Goal: Check status

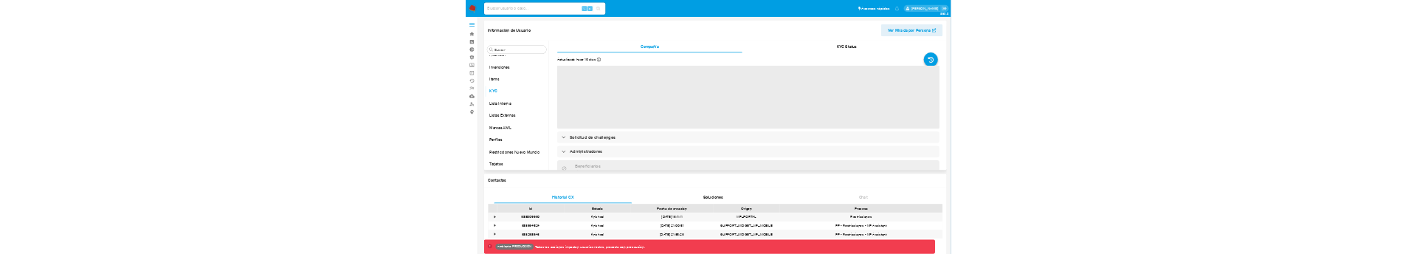
scroll to position [695, 0]
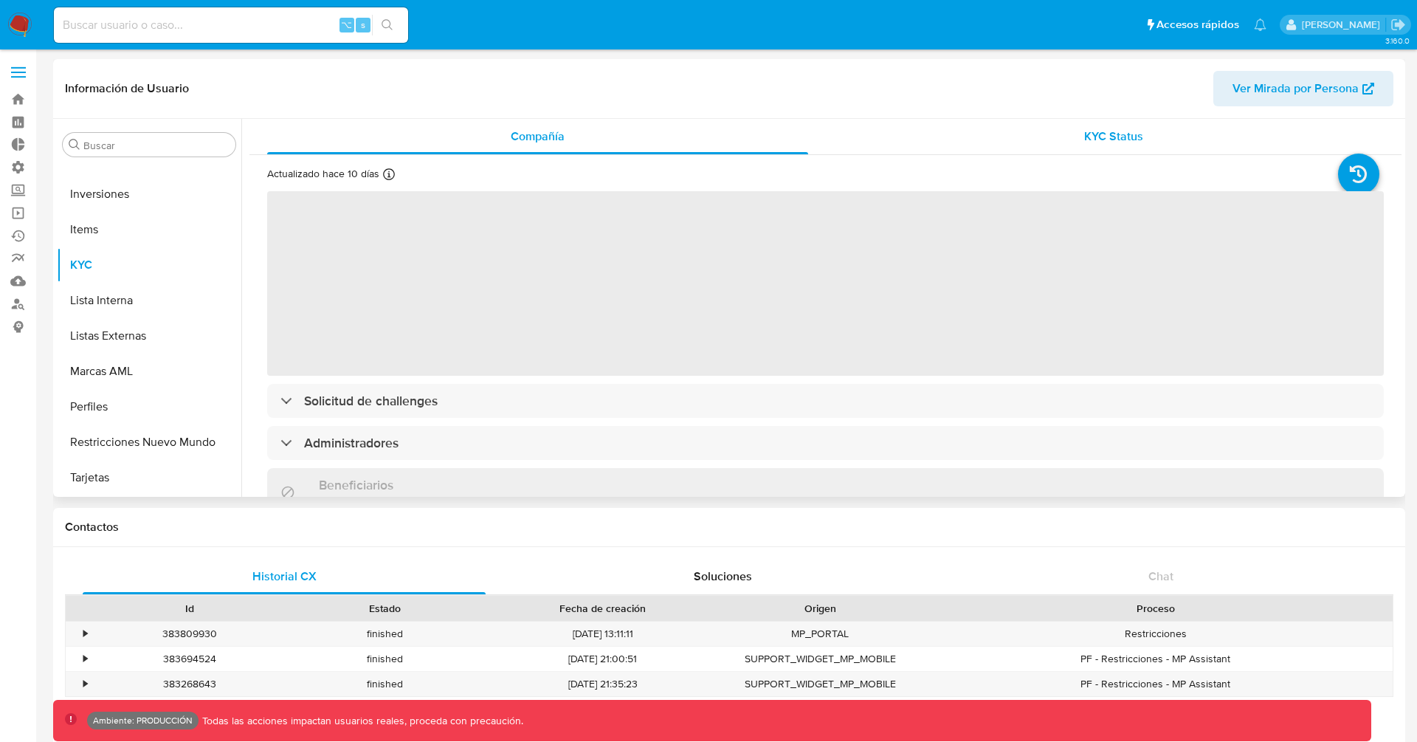
select select "10"
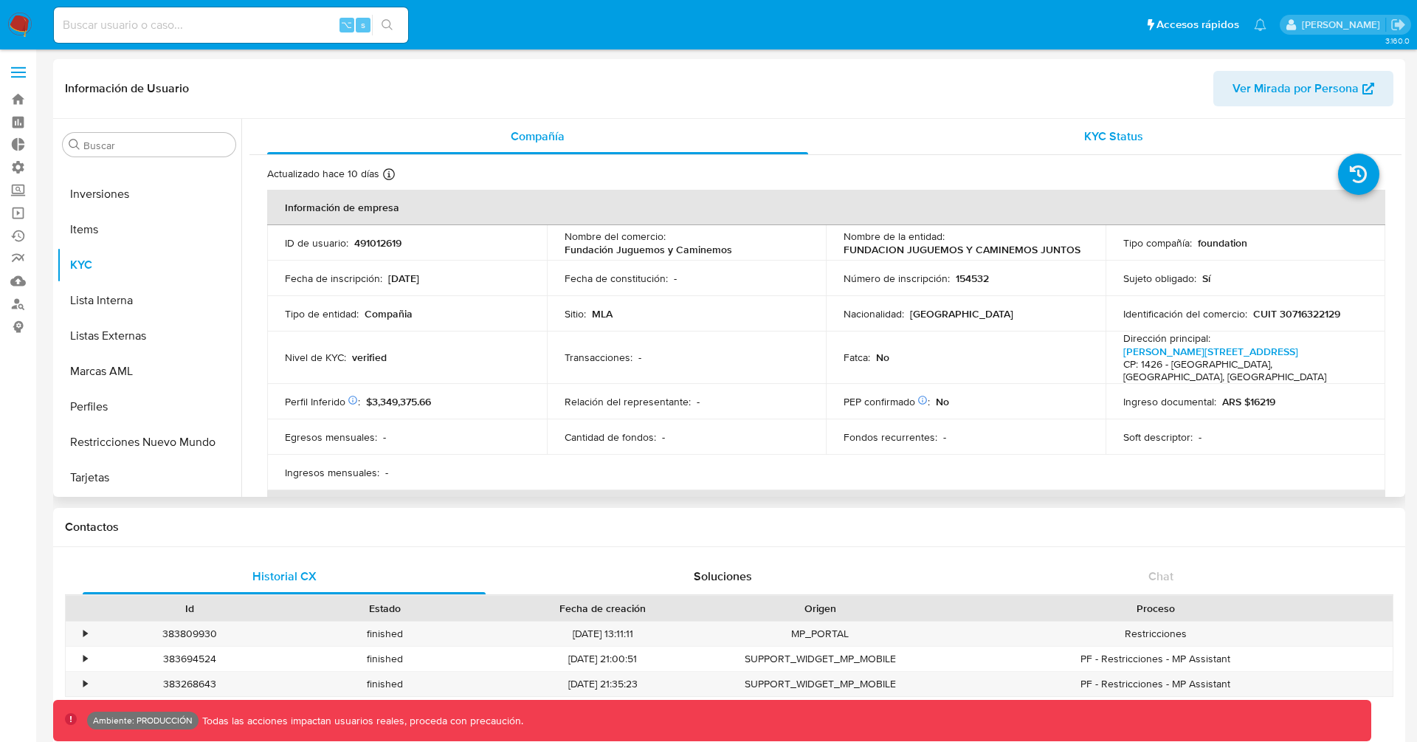
click at [1085, 139] on span "KYC Status" at bounding box center [1113, 136] width 59 height 17
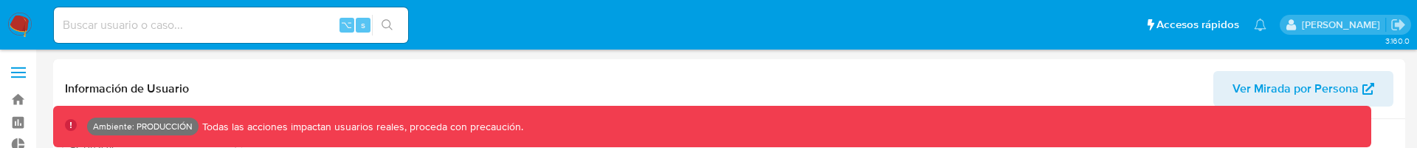
click at [836, 145] on div "Ambiente: PRODUCCIÓN Todas las acciones impactan usuarios reales, proceda con p…" at bounding box center [712, 126] width 1318 height 41
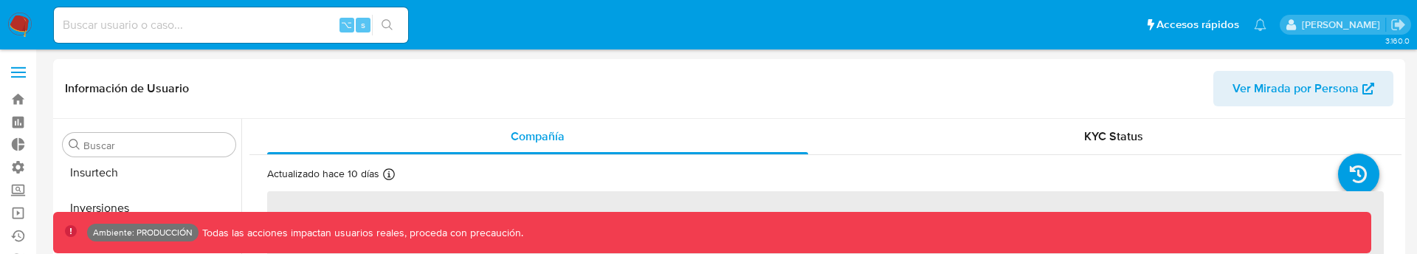
scroll to position [695, 0]
select select "10"
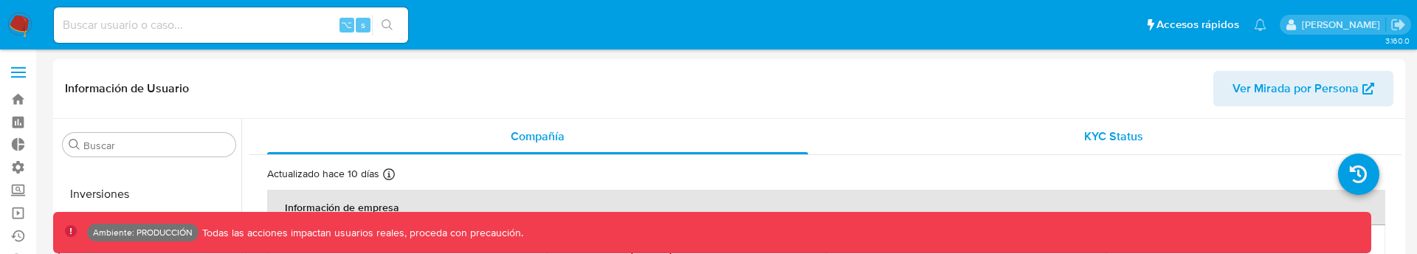
click at [1071, 144] on div "KYC Status" at bounding box center [1114, 136] width 541 height 35
